Goal: Task Accomplishment & Management: Manage account settings

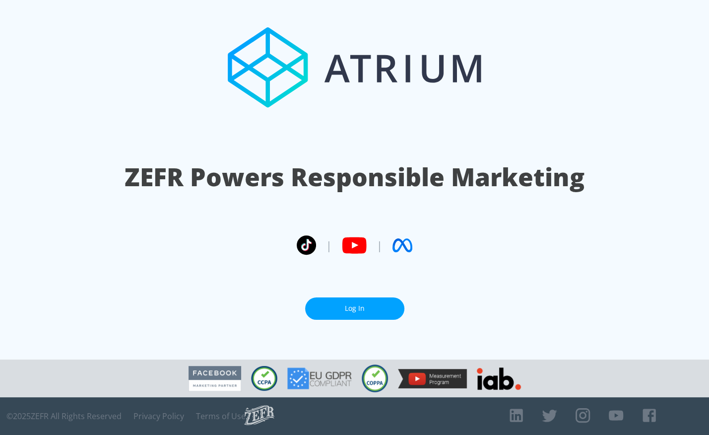
click at [341, 300] on link "Log In" at bounding box center [354, 308] width 99 height 22
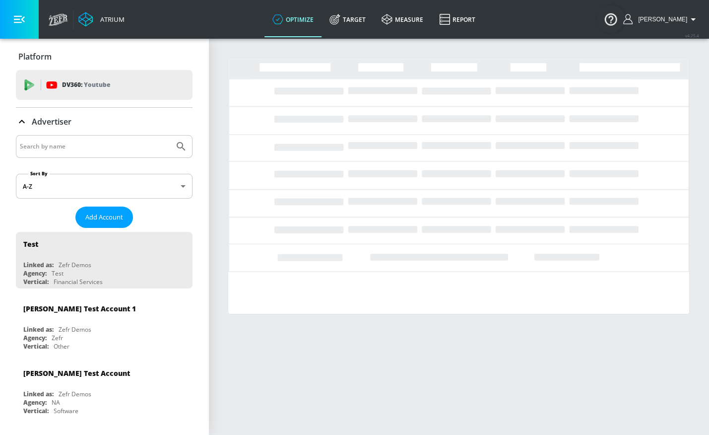
click at [60, 145] on input "Search by name" at bounding box center [95, 146] width 150 height 13
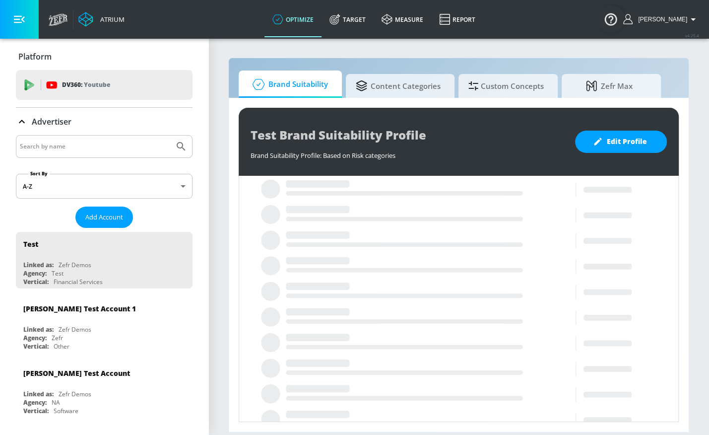
type input "p"
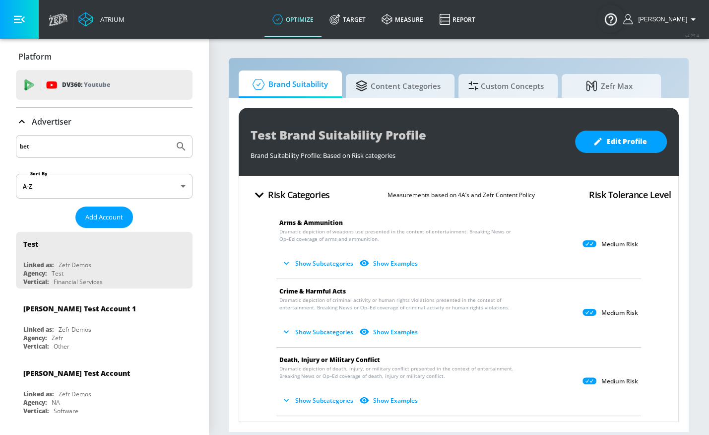
type input "bet"
click at [170, 135] on button "Submit Search" at bounding box center [181, 146] width 22 height 22
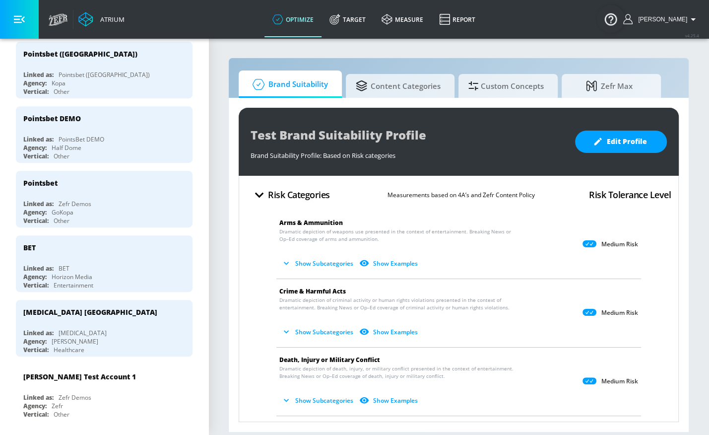
scroll to position [387, 0]
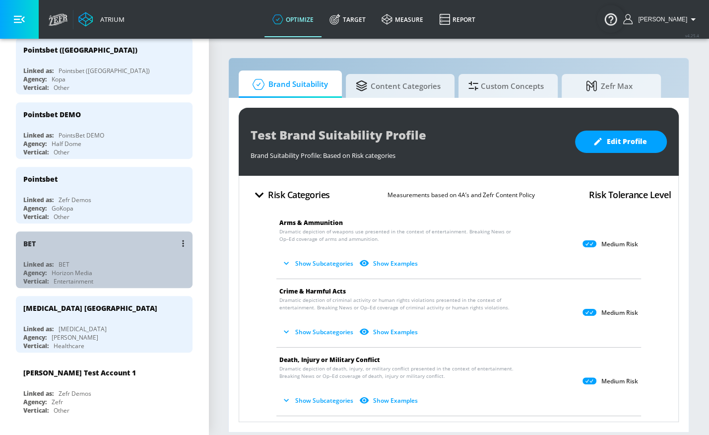
click at [45, 256] on div "BET Linked as: BET Agency: Horizon Media Vertical: Entertainment" at bounding box center [104, 259] width 177 height 57
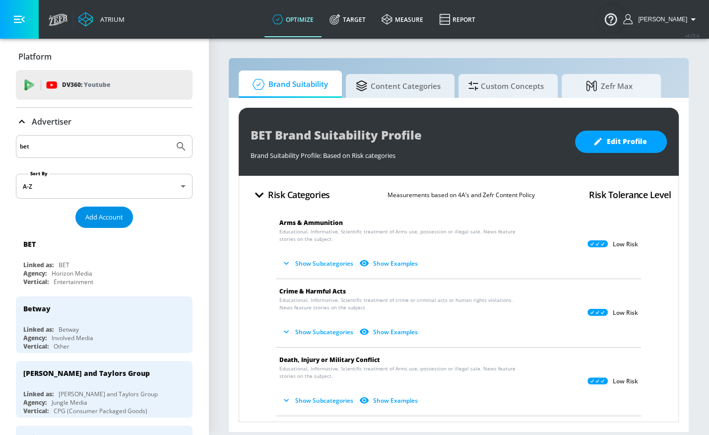
click at [89, 215] on span "Add Account" at bounding box center [104, 216] width 38 height 11
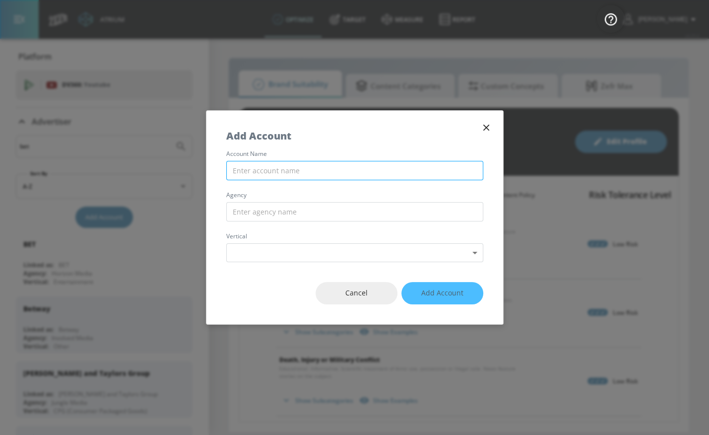
click at [256, 178] on input "text" at bounding box center [354, 170] width 257 height 19
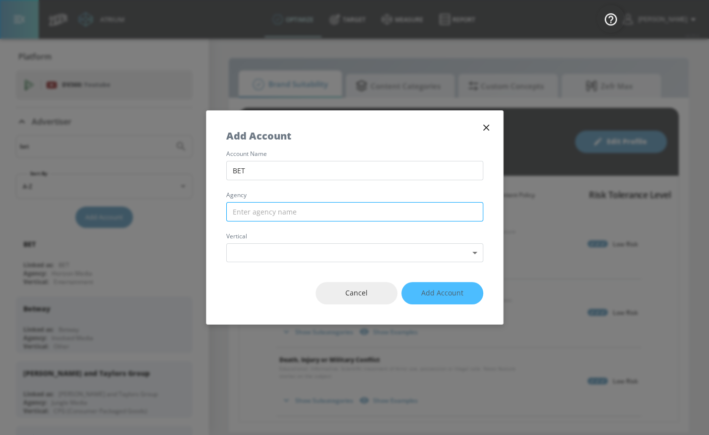
type input "BET"
click at [260, 211] on input "text" at bounding box center [354, 211] width 257 height 19
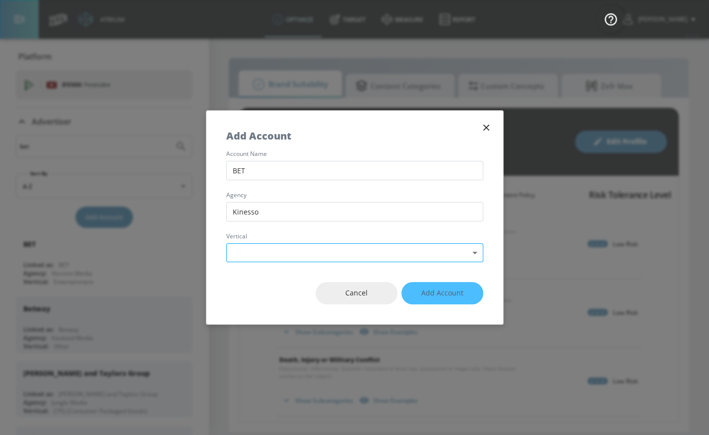
type input "Kinesso"
click at [258, 246] on body "Atrium optimize Target measure Report optimize Target measure Report v 4.25.4 R…" at bounding box center [354, 217] width 709 height 435
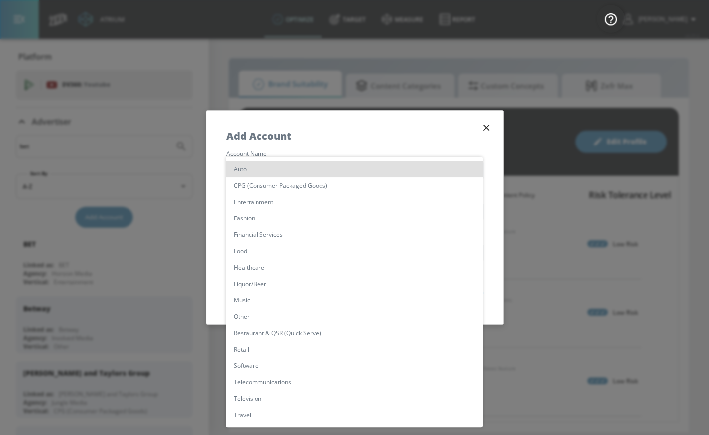
click at [238, 200] on li "Entertainment" at bounding box center [354, 201] width 257 height 16
type input "[object Object]"
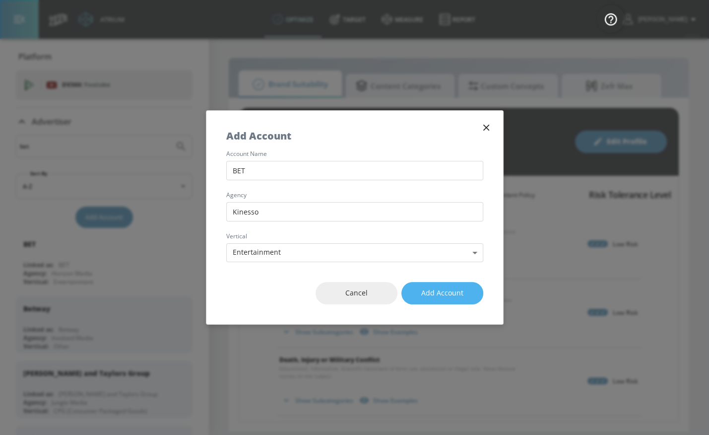
click at [449, 292] on span "Add Account" at bounding box center [442, 293] width 42 height 12
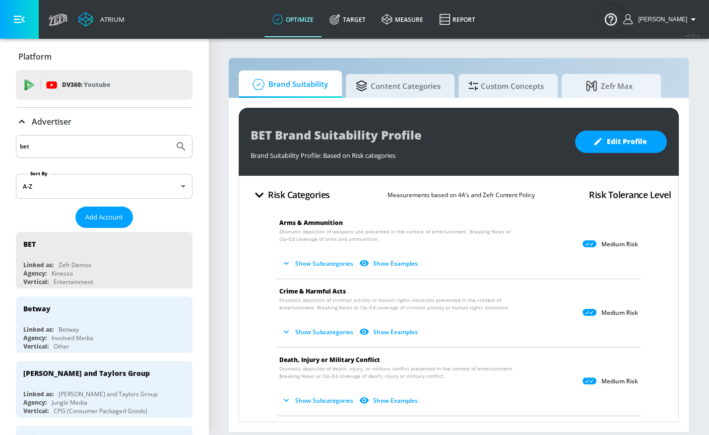
scroll to position [22, 0]
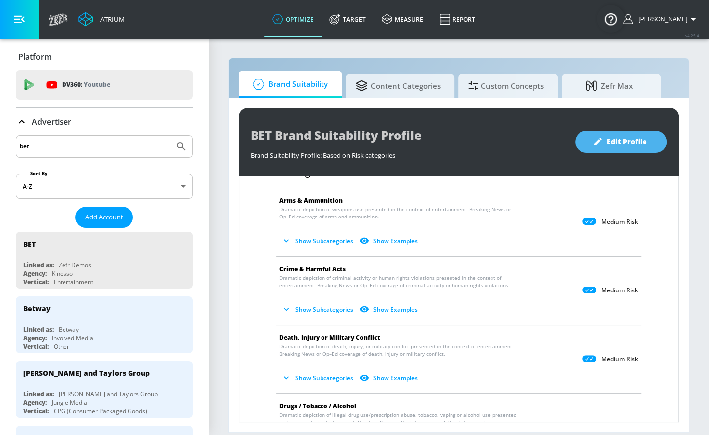
click at [634, 143] on span "Edit Profile" at bounding box center [621, 141] width 52 height 12
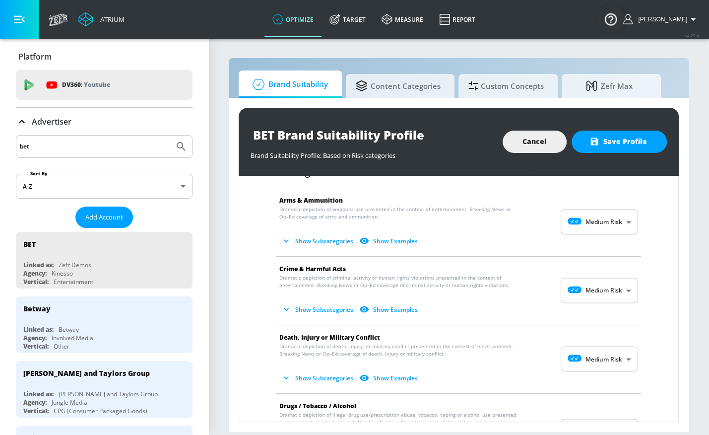
click at [583, 220] on body "Atrium optimize Target measure Report optimize Target measure Report v 4.25.4 R…" at bounding box center [354, 217] width 709 height 435
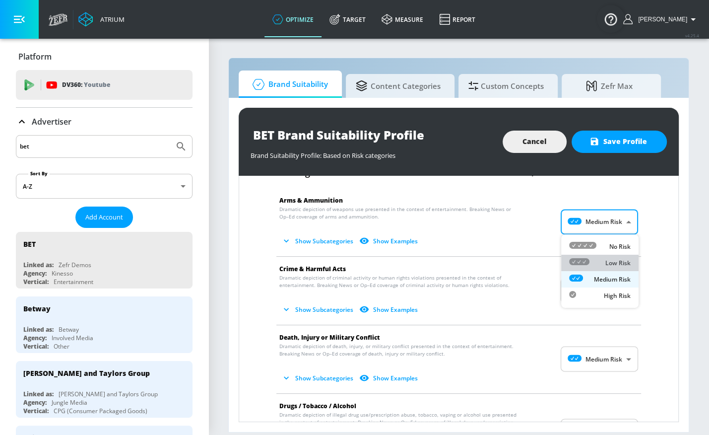
click at [587, 256] on li "Low Risk" at bounding box center [599, 263] width 77 height 16
type input "LOW"
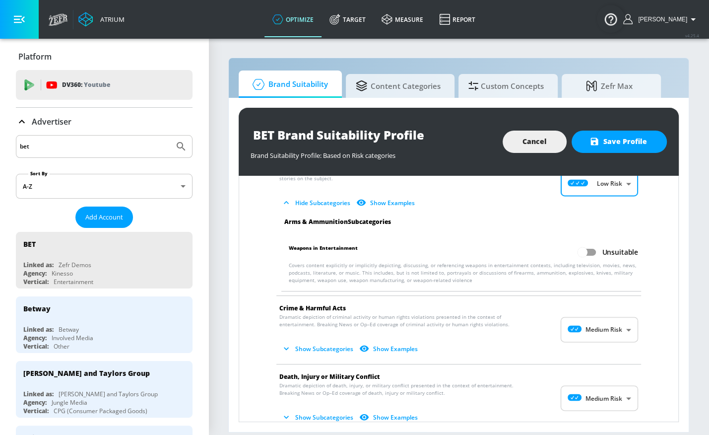
scroll to position [63, 0]
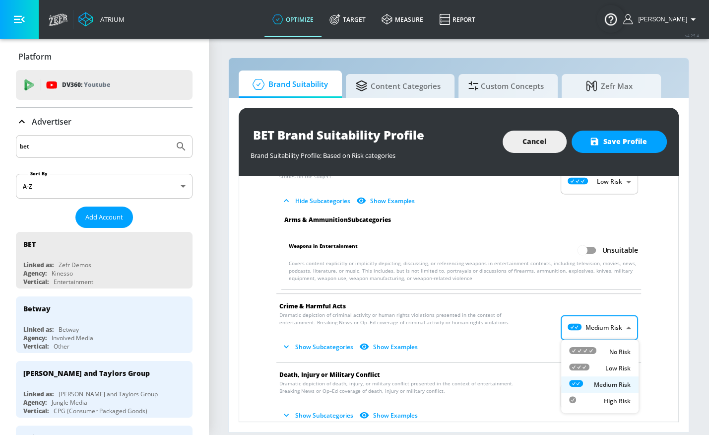
click at [593, 322] on body "Atrium optimize Target measure Report optimize Target measure Report v 4.25.4 R…" at bounding box center [354, 217] width 709 height 435
click at [595, 364] on div "Low Risk" at bounding box center [600, 368] width 62 height 10
type input "LOW"
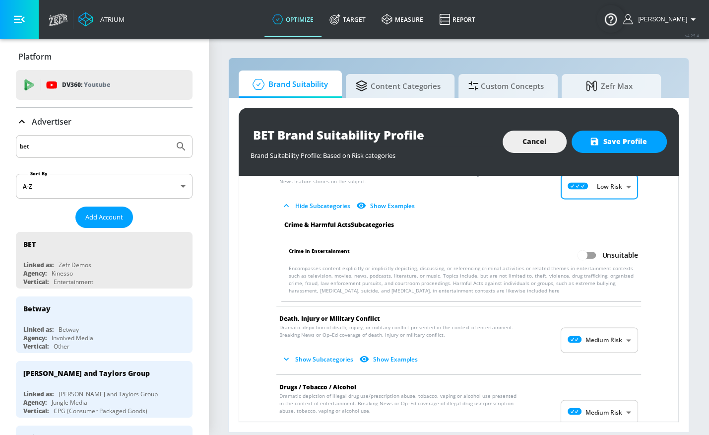
scroll to position [204, 0]
click at [586, 336] on body "Atrium optimize Target measure Report optimize Target measure Report v 4.25.4 R…" at bounding box center [354, 217] width 709 height 435
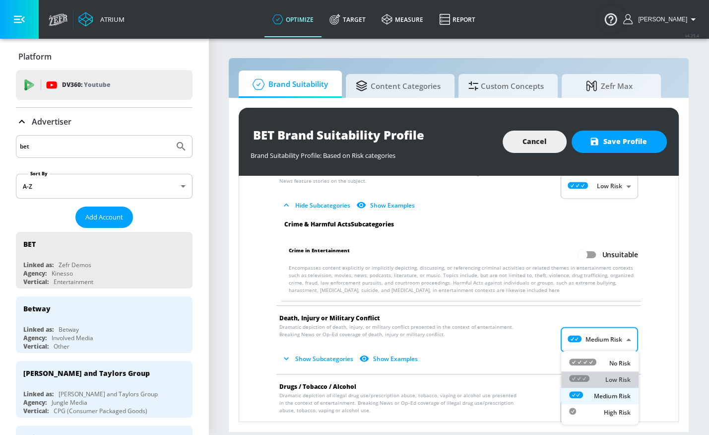
click at [592, 381] on div "Low Risk" at bounding box center [600, 379] width 62 height 10
type input "LOW"
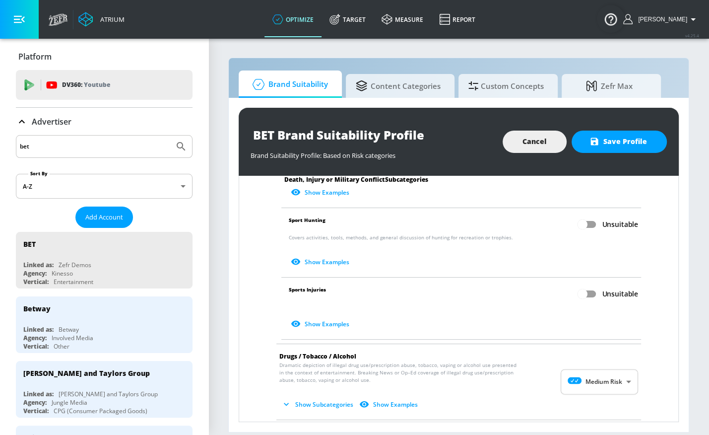
scroll to position [542, 0]
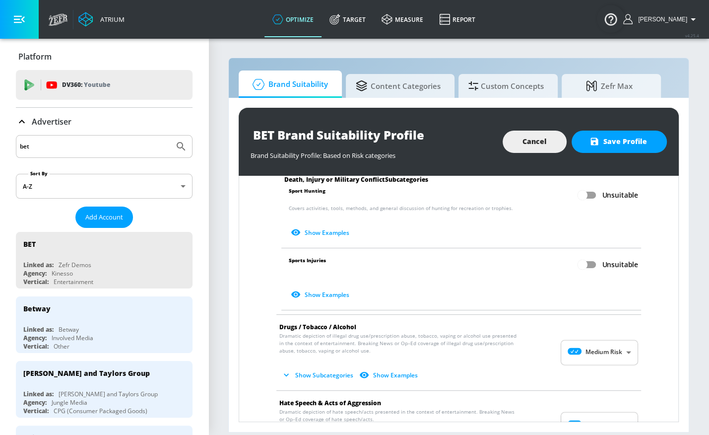
click at [599, 340] on body "Atrium optimize Target measure Report optimize Target measure Report v 4.25.4 R…" at bounding box center [354, 217] width 709 height 435
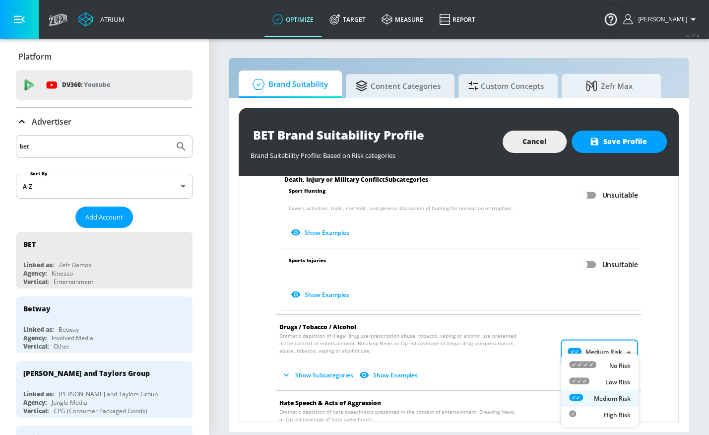
click at [599, 381] on div "Low Risk" at bounding box center [600, 382] width 62 height 10
type input "LOW"
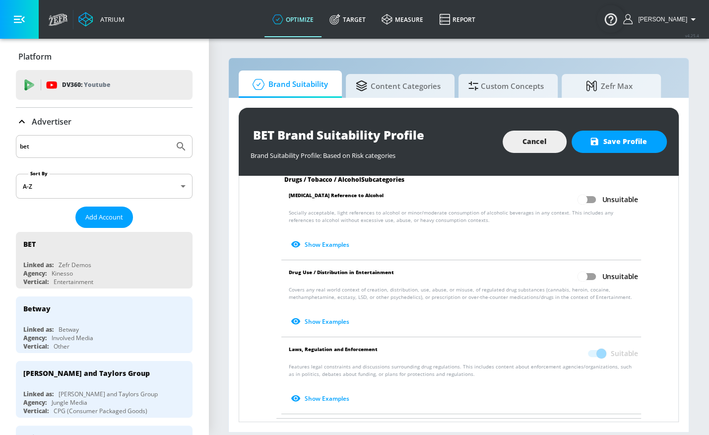
scroll to position [814, 0]
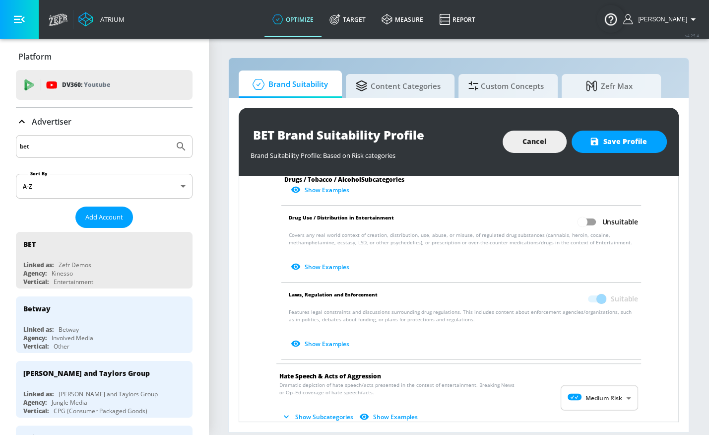
click at [598, 387] on body "Atrium optimize Target measure Report optimize Target measure Report v 4.25.4 R…" at bounding box center [354, 217] width 709 height 435
click at [596, 377] on div "Low Risk" at bounding box center [600, 382] width 62 height 10
type input "LOW"
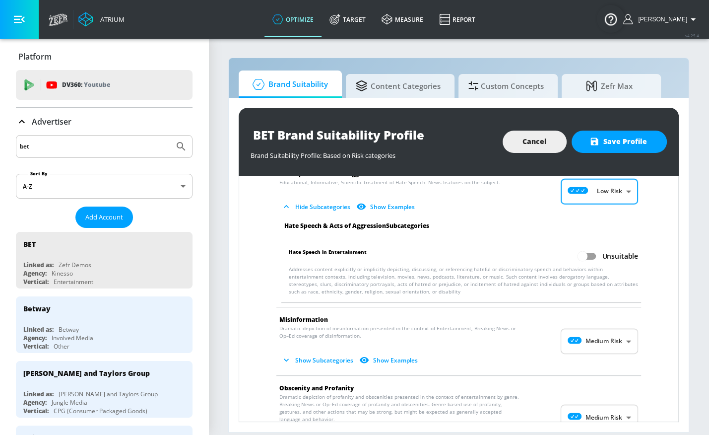
scroll to position [1017, 0]
click at [588, 333] on body "Atrium optimize Target measure Report optimize Target measure Report v 4.25.4 R…" at bounding box center [354, 217] width 709 height 435
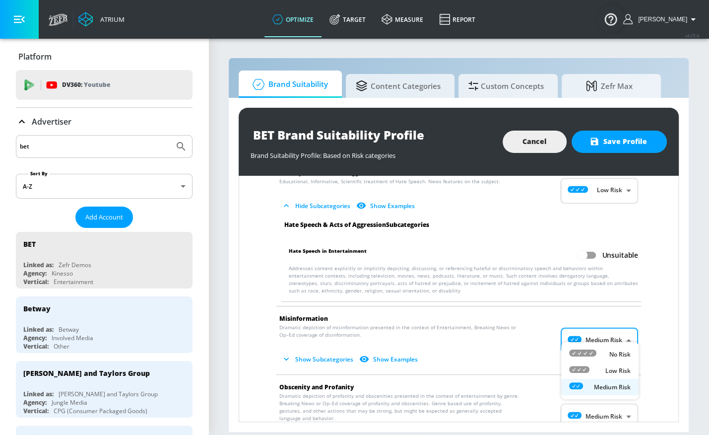
click at [588, 367] on icon at bounding box center [579, 369] width 20 height 7
type input "LOW"
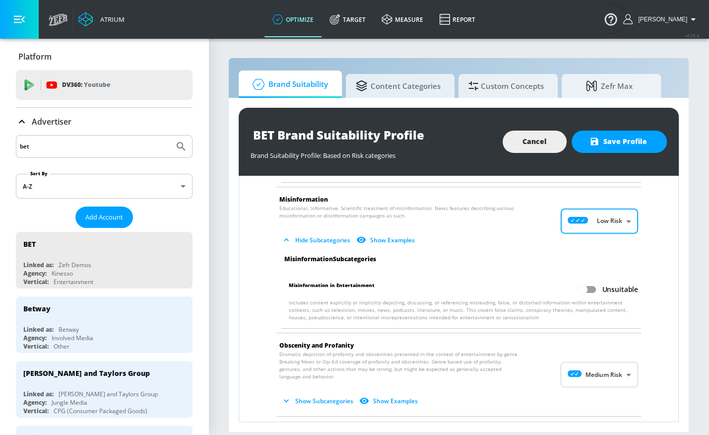
scroll to position [1145, 0]
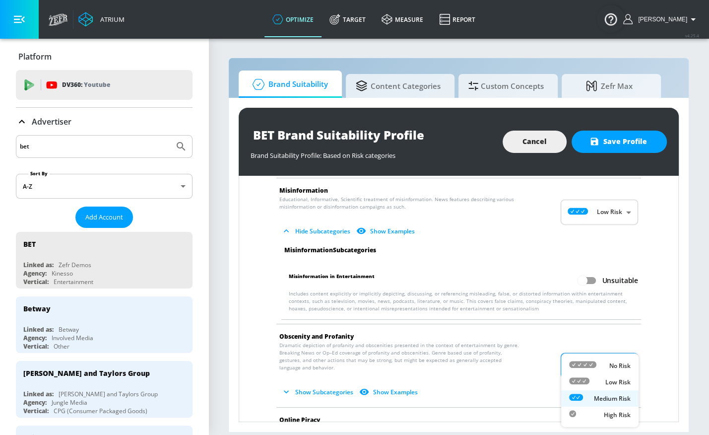
click at [591, 350] on body "Atrium optimize Target measure Report optimize Target measure Report v 4.25.4 R…" at bounding box center [354, 217] width 709 height 435
click at [590, 386] on div "Low Risk" at bounding box center [600, 382] width 62 height 10
type input "LOW"
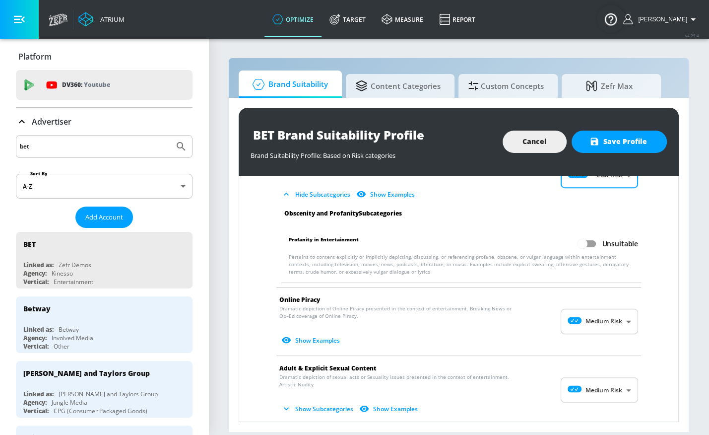
scroll to position [1358, 0]
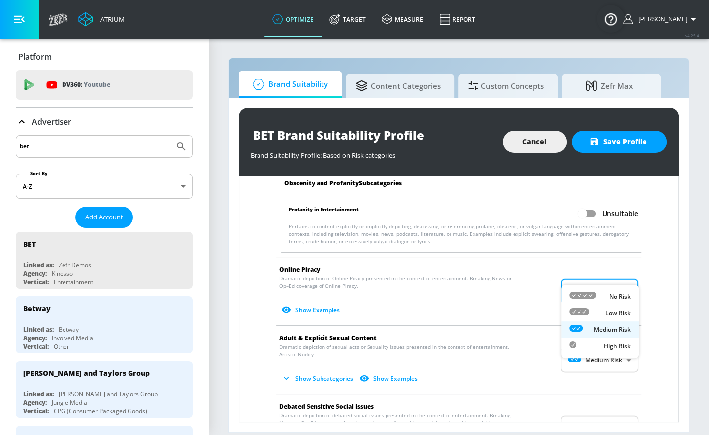
click at [590, 269] on body "Atrium optimize Target measure Report optimize Target measure Report v 4.25.4 R…" at bounding box center [354, 217] width 709 height 435
click at [592, 310] on div "Low Risk" at bounding box center [600, 313] width 62 height 10
type input "LOW"
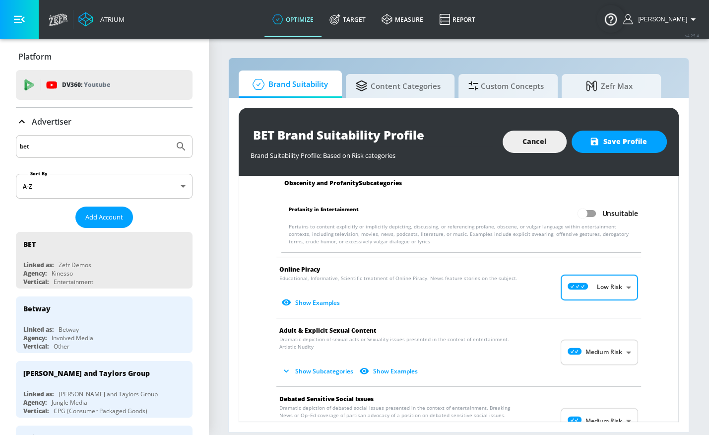
click at [592, 332] on body "Atrium optimize Target measure Report optimize Target measure Report v 4.25.4 R…" at bounding box center [354, 217] width 709 height 435
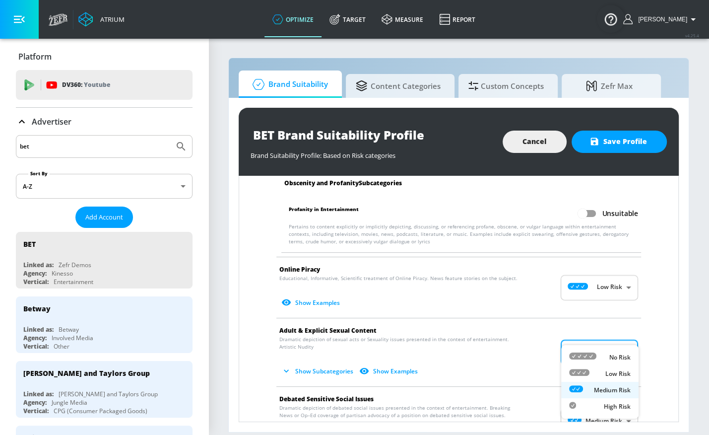
click at [575, 367] on li "Low Risk" at bounding box center [599, 373] width 77 height 16
type input "LOW"
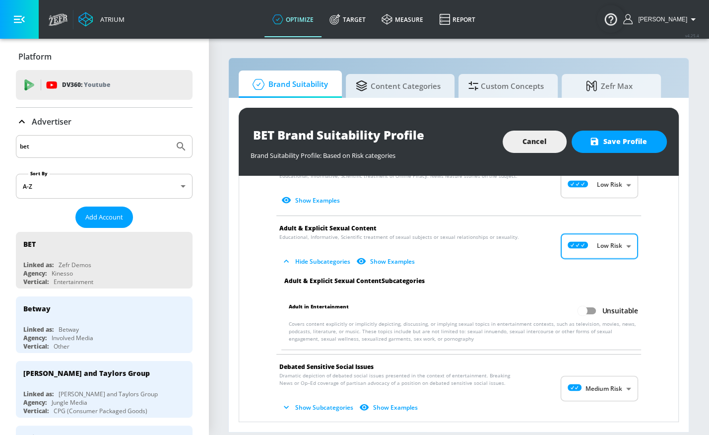
scroll to position [1470, 0]
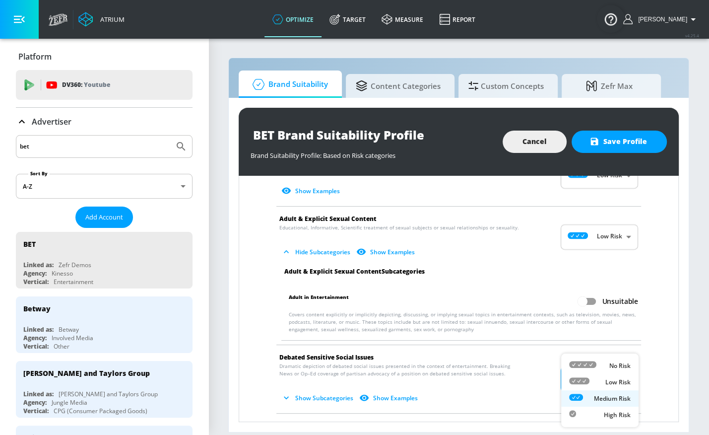
click at [586, 361] on body "Atrium optimize Target measure Report optimize Target measure Report v 4.25.4 R…" at bounding box center [354, 217] width 709 height 435
click at [587, 378] on icon at bounding box center [579, 380] width 20 height 7
type input "LOW"
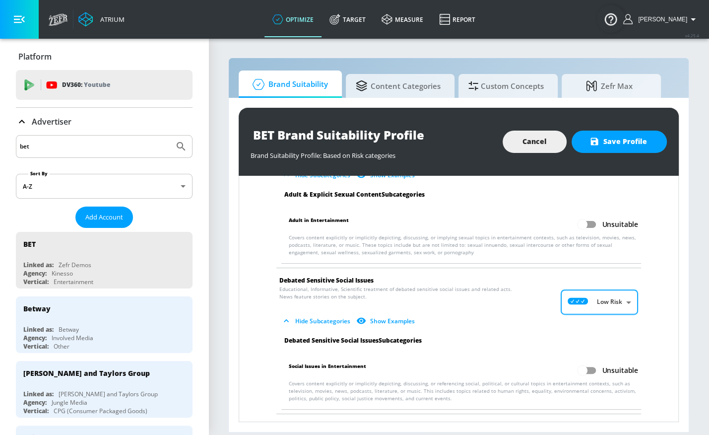
scroll to position [1655, 0]
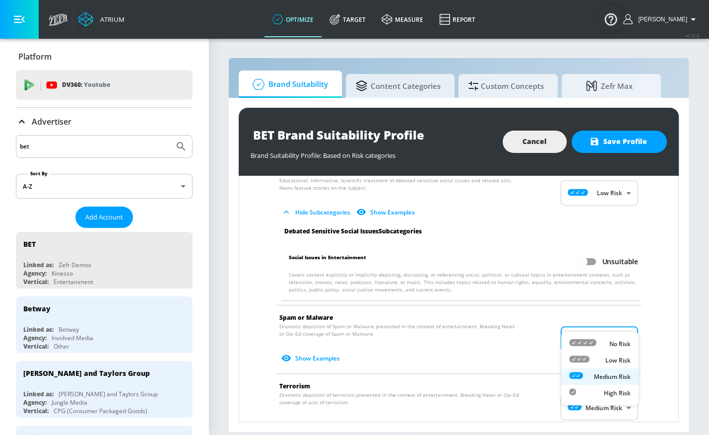
click at [584, 330] on body "Atrium optimize Target measure Report optimize Target measure Report v 4.25.4 R…" at bounding box center [354, 217] width 709 height 435
click at [584, 356] on icon at bounding box center [579, 358] width 20 height 7
type input "LOW"
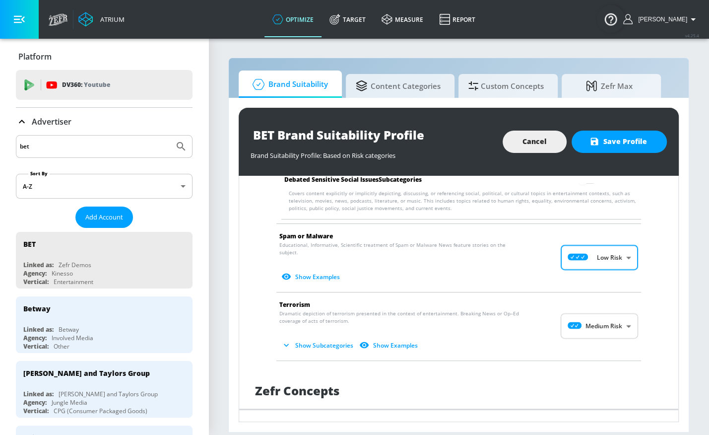
scroll to position [1740, 0]
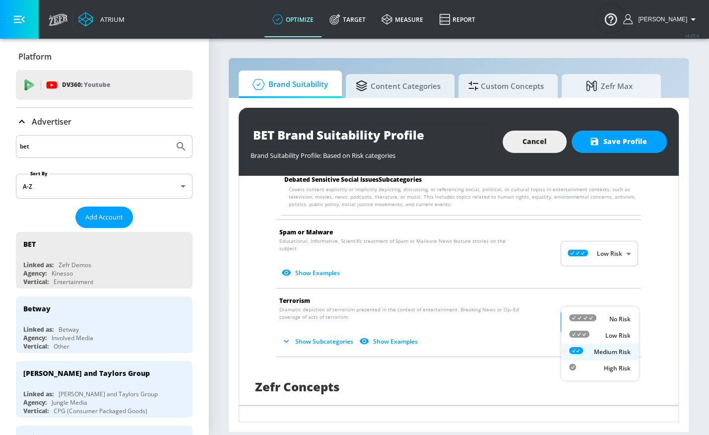
click at [585, 295] on body "Atrium optimize Target measure Report optimize Target measure Report v 4.25.4 R…" at bounding box center [354, 217] width 709 height 435
click at [572, 333] on icon at bounding box center [579, 333] width 20 height 7
type input "LOW"
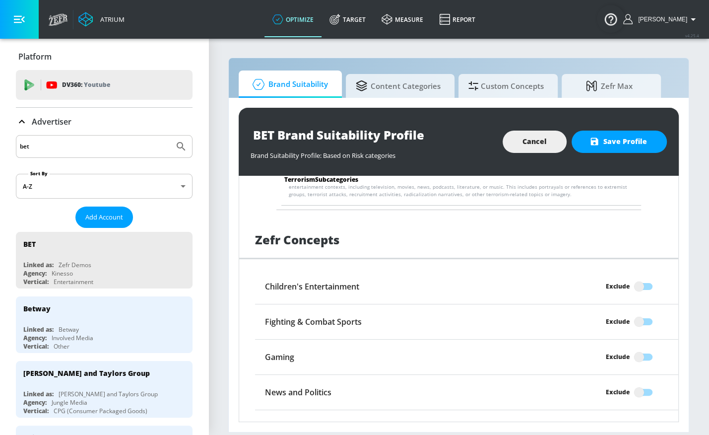
scroll to position [1986, 0]
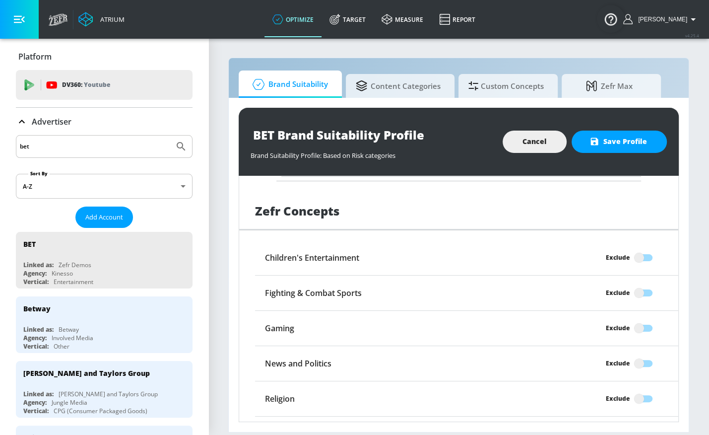
click at [646, 424] on input "Exclude" at bounding box center [639, 433] width 57 height 19
checkbox input "true"
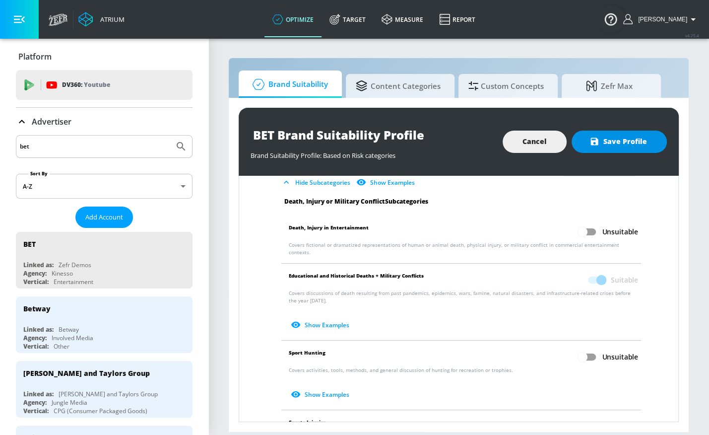
scroll to position [381, 0]
click at [605, 139] on span "Save Profile" at bounding box center [619, 141] width 56 height 12
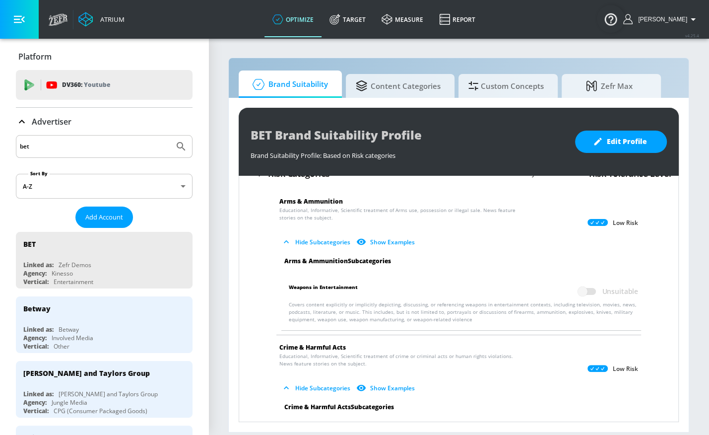
scroll to position [0, 0]
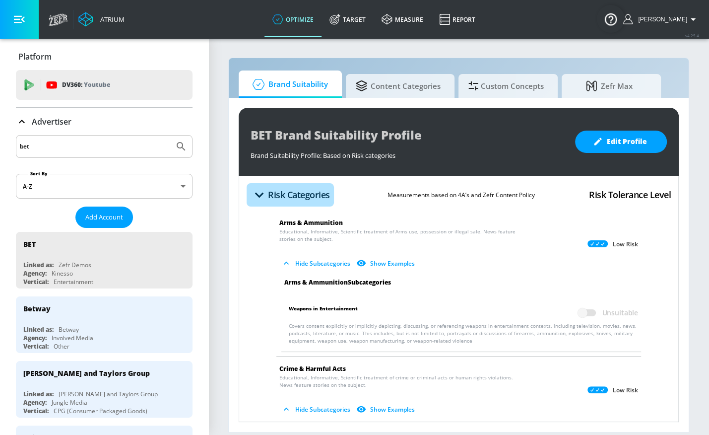
click at [270, 194] on h4 "Risk Categories" at bounding box center [299, 195] width 62 height 14
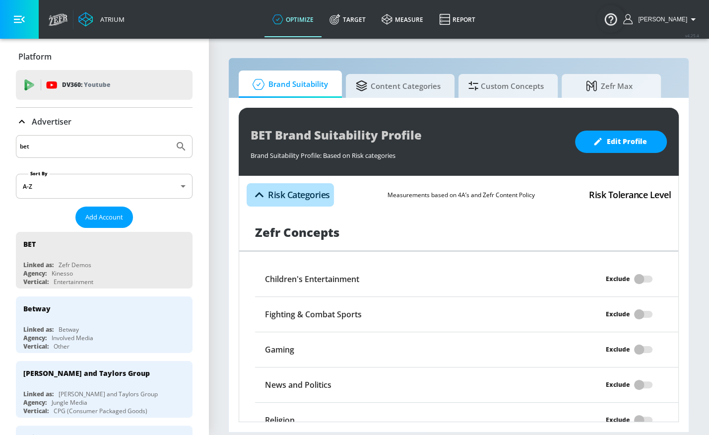
click at [270, 194] on h4 "Risk Categories" at bounding box center [299, 195] width 62 height 14
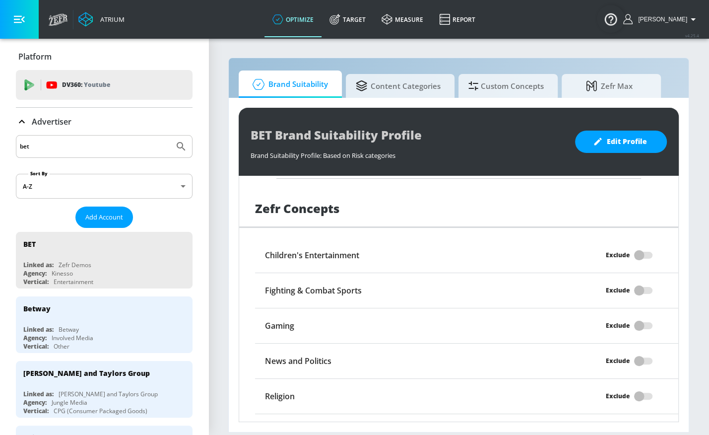
scroll to position [832, 0]
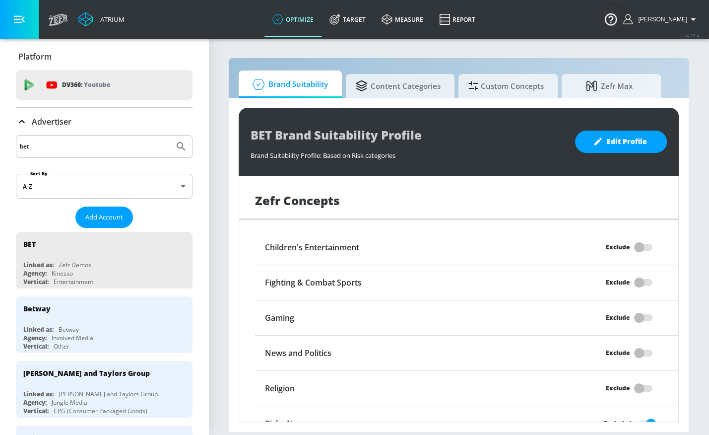
click at [648, 238] on div "Exclude" at bounding box center [626, 247] width 106 height 19
click at [622, 140] on span "Edit Profile" at bounding box center [621, 141] width 52 height 12
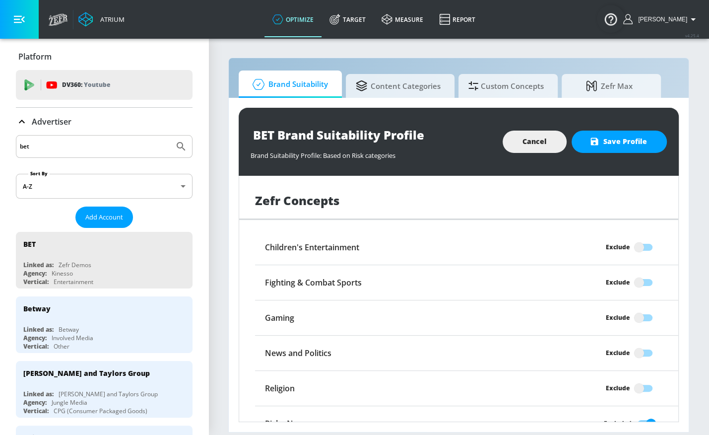
click at [644, 238] on input "Exclude" at bounding box center [639, 247] width 57 height 19
checkbox input "true"
click at [632, 142] on span "Save Profile" at bounding box center [619, 141] width 56 height 12
